Goal: Ask a question: Seek information or help from site administrators or community

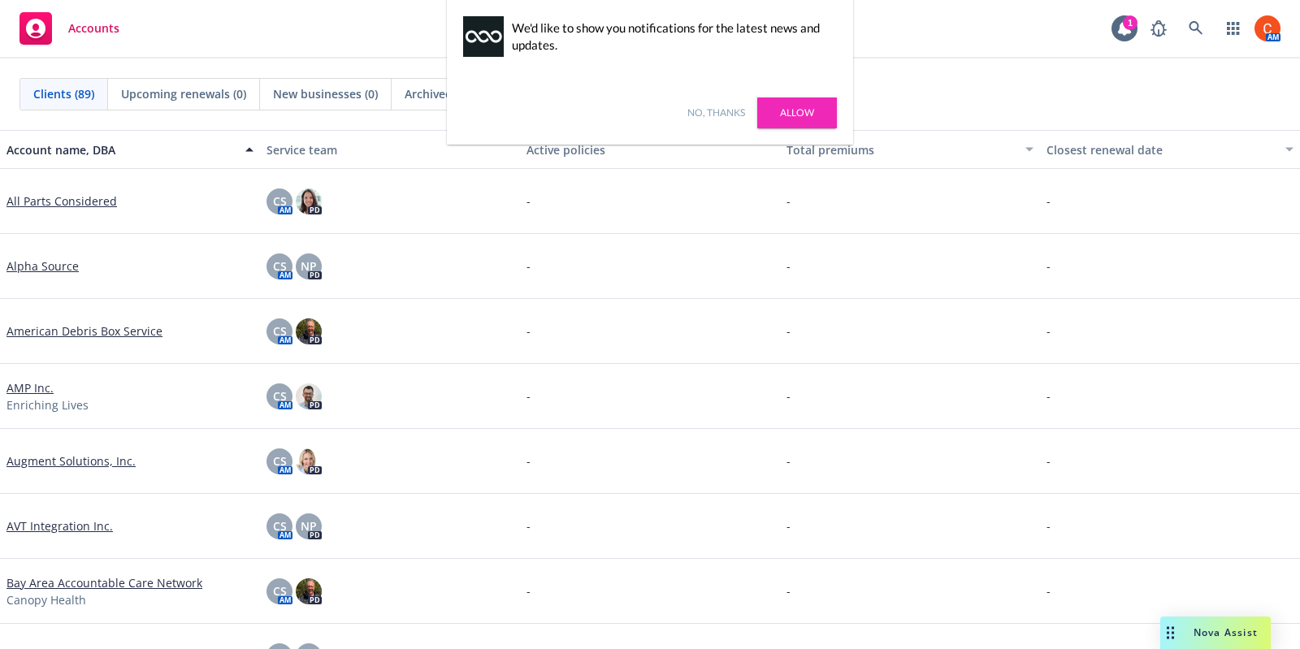
click at [1238, 638] on span "Nova Assist" at bounding box center [1226, 633] width 64 height 14
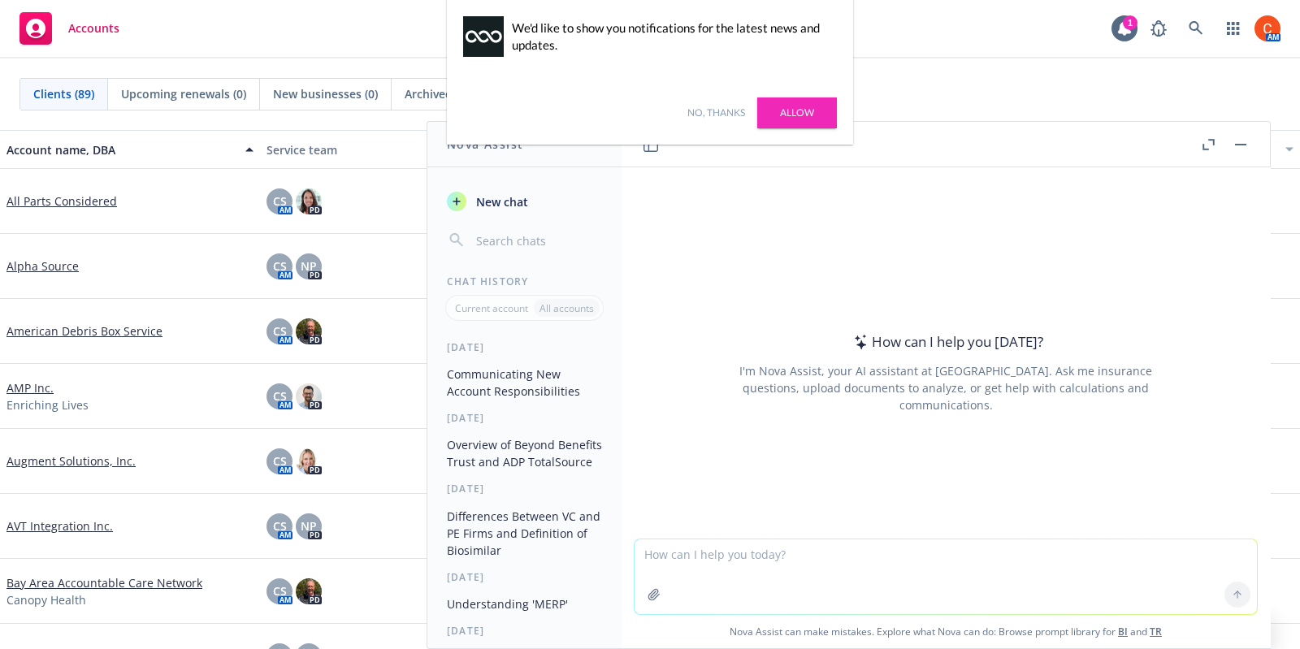
click at [774, 548] on textarea at bounding box center [946, 577] width 622 height 75
type textarea "translation services for insurance brokers like Mondiale"
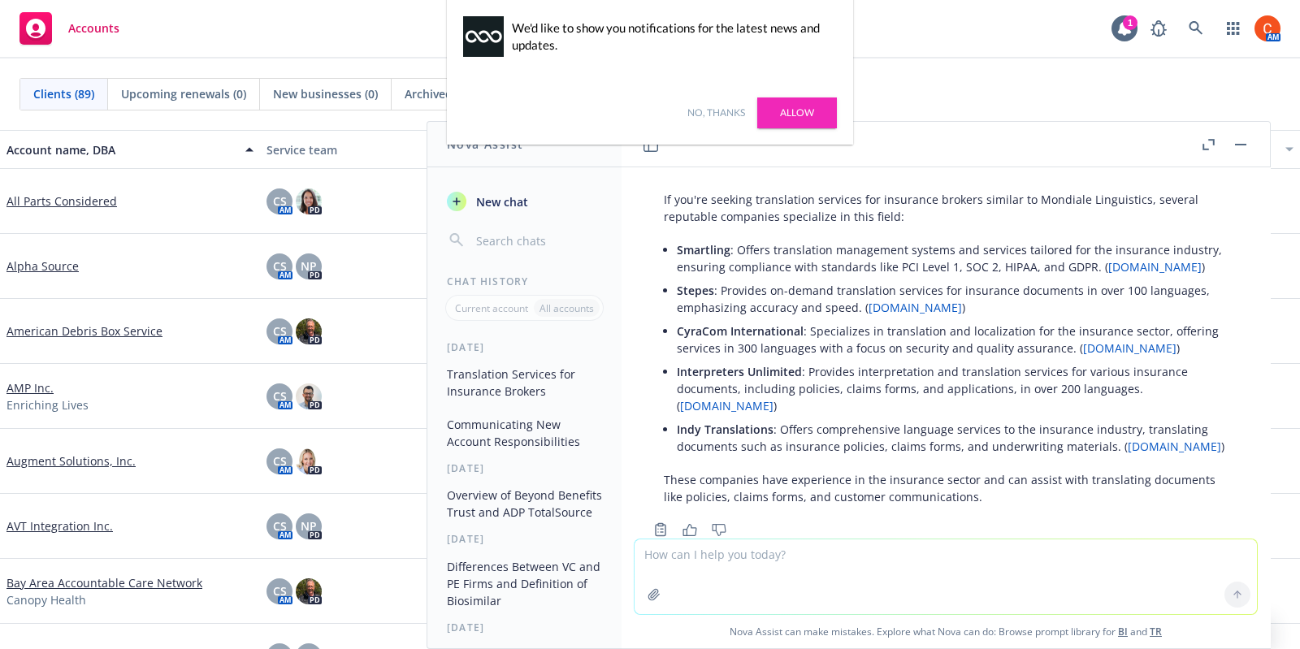
scroll to position [137, 0]
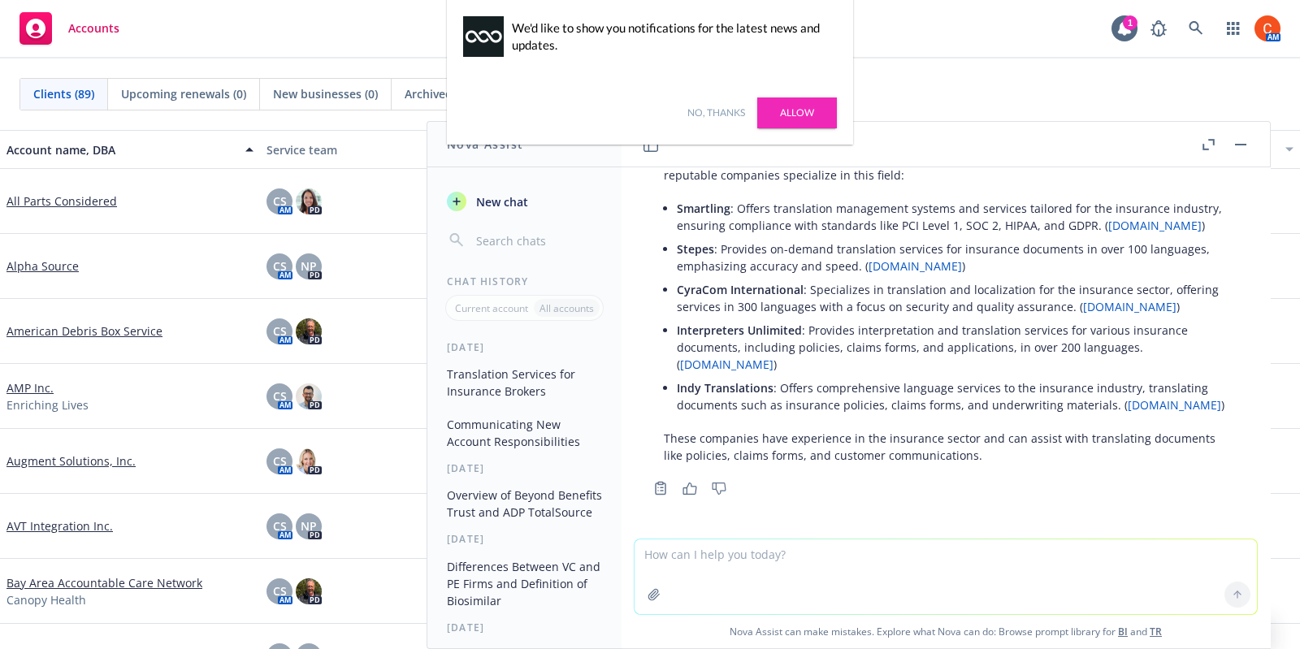
click at [670, 492] on button "Copy to clipboard" at bounding box center [661, 488] width 26 height 23
